Goal: Transaction & Acquisition: Download file/media

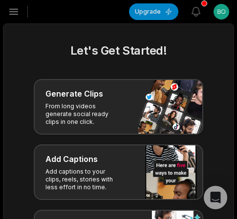
click at [19, 11] on icon "button" at bounding box center [14, 12] width 12 height 12
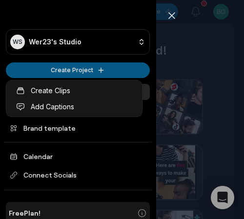
click at [72, 69] on html "WS Wer23's Studio Create Project Home Projects Brand template Calendar Connect …" at bounding box center [122, 109] width 244 height 219
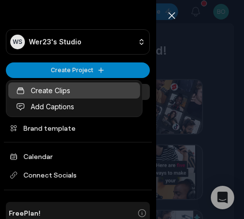
click at [79, 88] on link "Create Clips" at bounding box center [74, 90] width 132 height 16
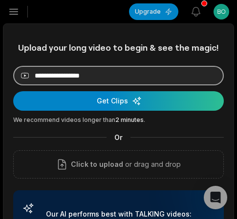
click at [102, 74] on input at bounding box center [118, 76] width 210 height 20
paste input "**********"
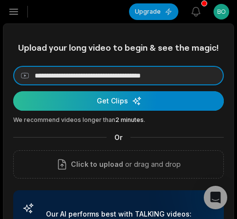
type input "**********"
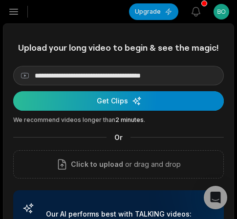
click at [104, 96] on div "submit" at bounding box center [118, 101] width 210 height 20
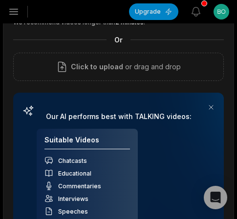
scroll to position [146, 0]
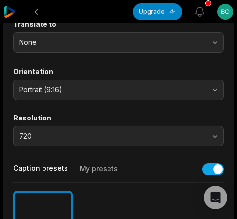
scroll to position [146, 0]
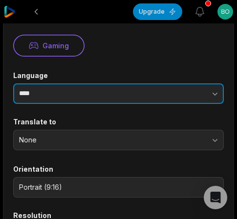
click at [104, 93] on input "****" at bounding box center [118, 93] width 210 height 20
click at [151, 91] on button "button" at bounding box center [182, 93] width 83 height 20
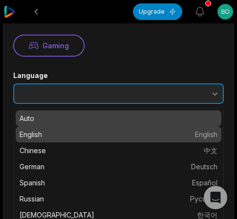
type input "*******"
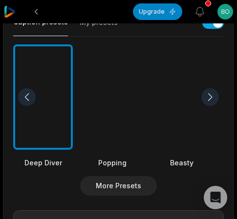
scroll to position [238, 0]
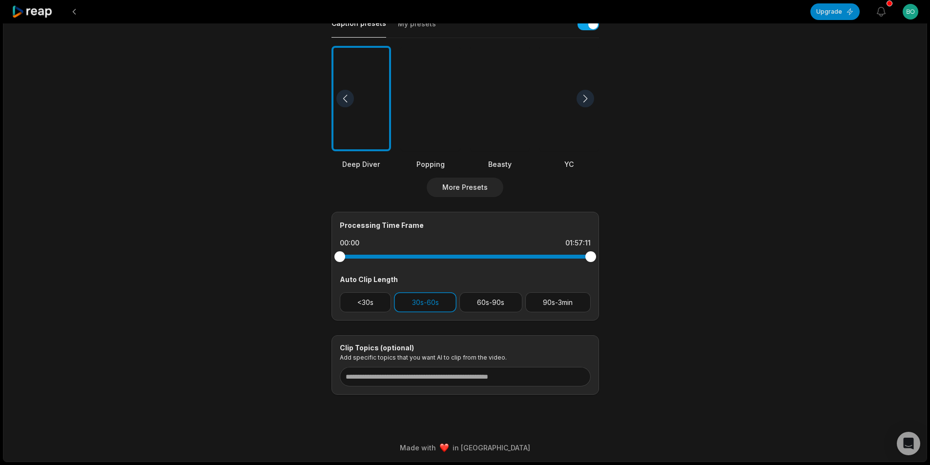
click at [236, 118] on div at bounding box center [500, 99] width 60 height 106
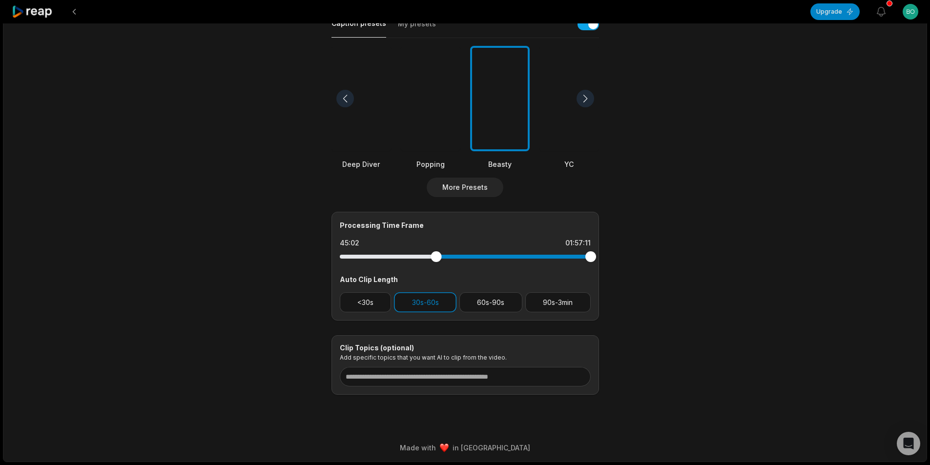
drag, startPoint x: 402, startPoint y: 257, endPoint x: 436, endPoint y: 258, distance: 33.7
click at [236, 219] on div at bounding box center [465, 257] width 251 height 4
drag, startPoint x: 590, startPoint y: 259, endPoint x: 457, endPoint y: 264, distance: 133.3
click at [236, 219] on div at bounding box center [465, 257] width 251 height 18
click at [236, 219] on div at bounding box center [435, 256] width 11 height 11
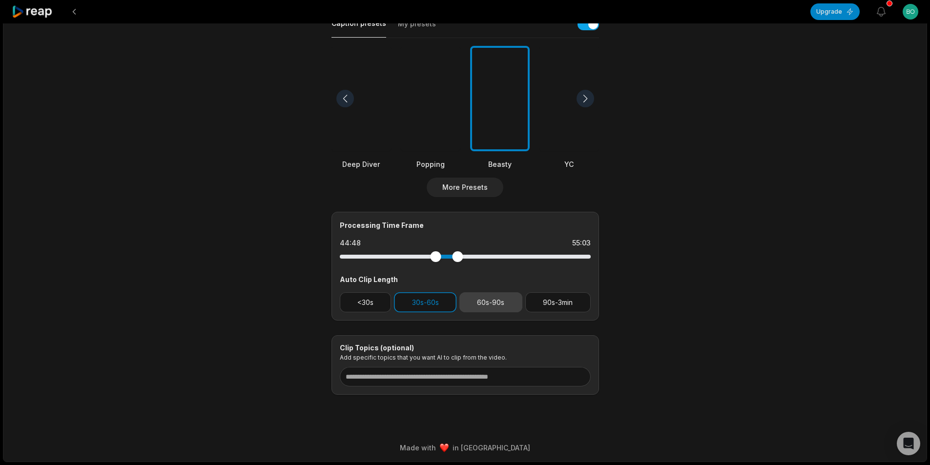
click at [236, 219] on button "60s-90s" at bounding box center [490, 302] width 63 height 20
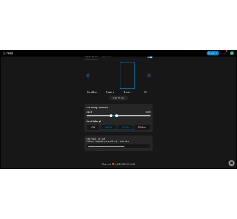
scroll to position [0, 0]
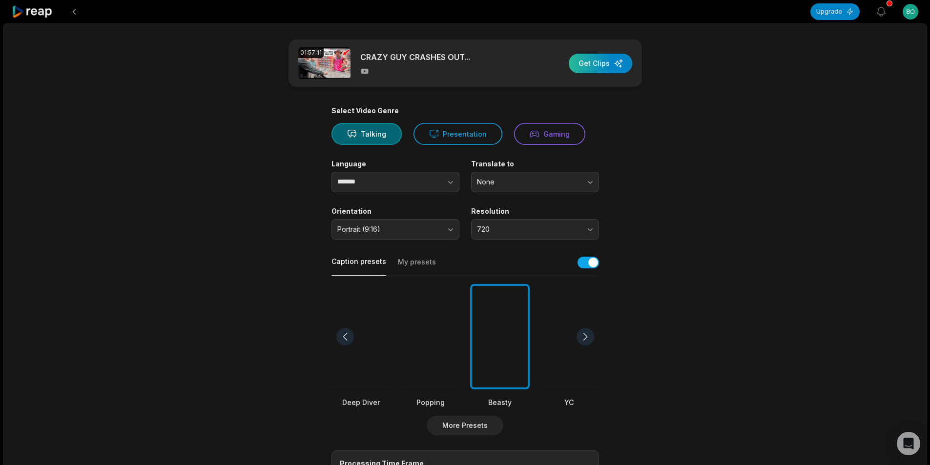
click at [236, 67] on div "button" at bounding box center [599, 64] width 63 height 20
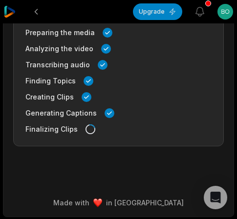
scroll to position [98, 0]
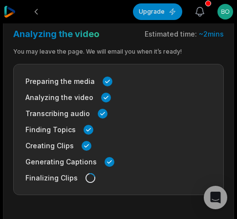
click at [201, 13] on icon "button" at bounding box center [200, 12] width 12 height 12
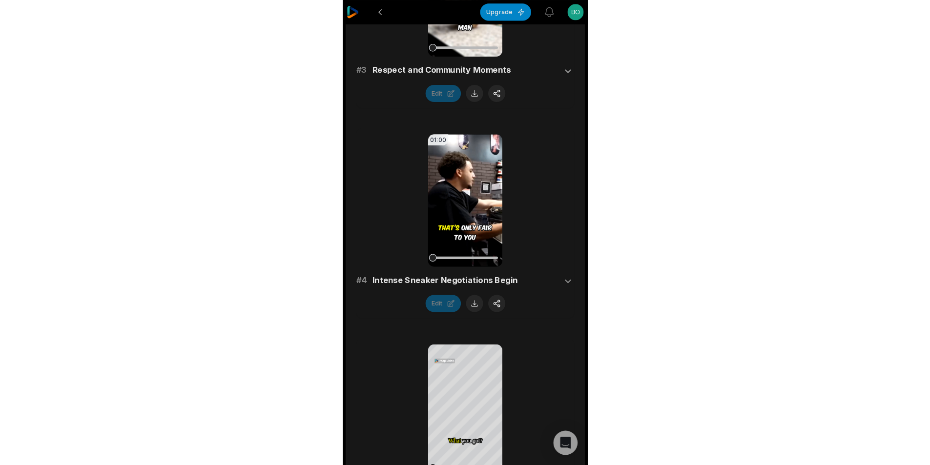
scroll to position [717, 0]
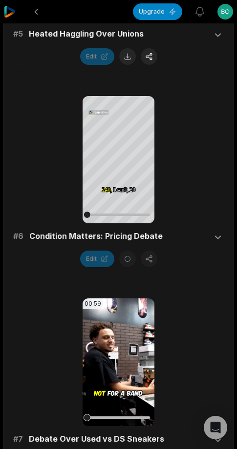
scroll to position [1191, 0]
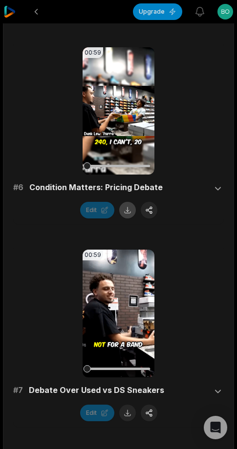
click at [124, 211] on button at bounding box center [127, 210] width 17 height 17
click at [125, 415] on button at bounding box center [127, 413] width 17 height 17
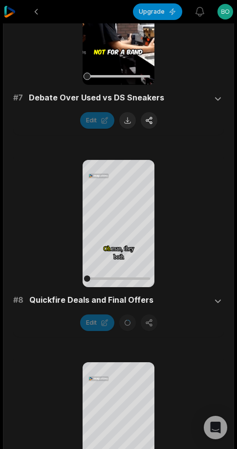
scroll to position [1630, 0]
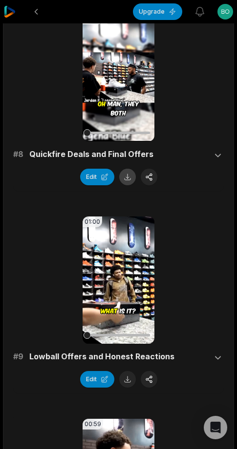
click at [124, 181] on button at bounding box center [127, 177] width 17 height 17
click at [125, 383] on button at bounding box center [127, 379] width 17 height 17
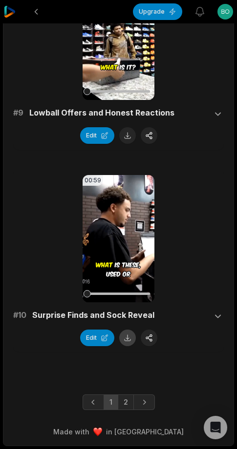
click at [129, 335] on button at bounding box center [127, 338] width 17 height 17
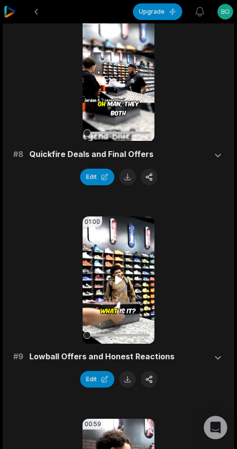
scroll to position [1502, 0]
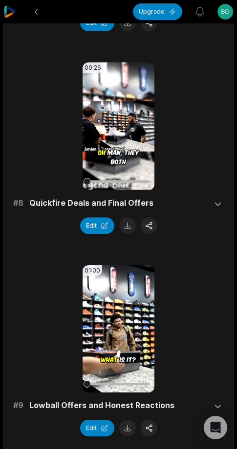
click at [36, 260] on div "01:00 Your browser does not support mp4 format. # 9 Lowball Offers and Honest R…" at bounding box center [118, 351] width 210 height 183
click at [126, 229] on button at bounding box center [127, 226] width 17 height 17
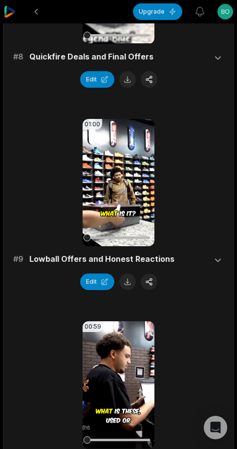
scroll to position [1795, 0]
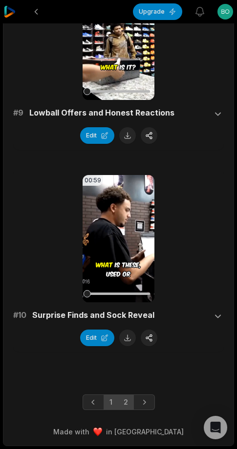
click at [125, 398] on link "2" at bounding box center [126, 403] width 16 height 16
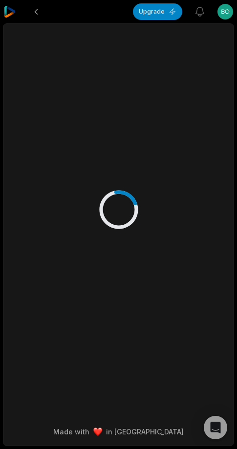
scroll to position [0, 0]
